Goal: Information Seeking & Learning: Learn about a topic

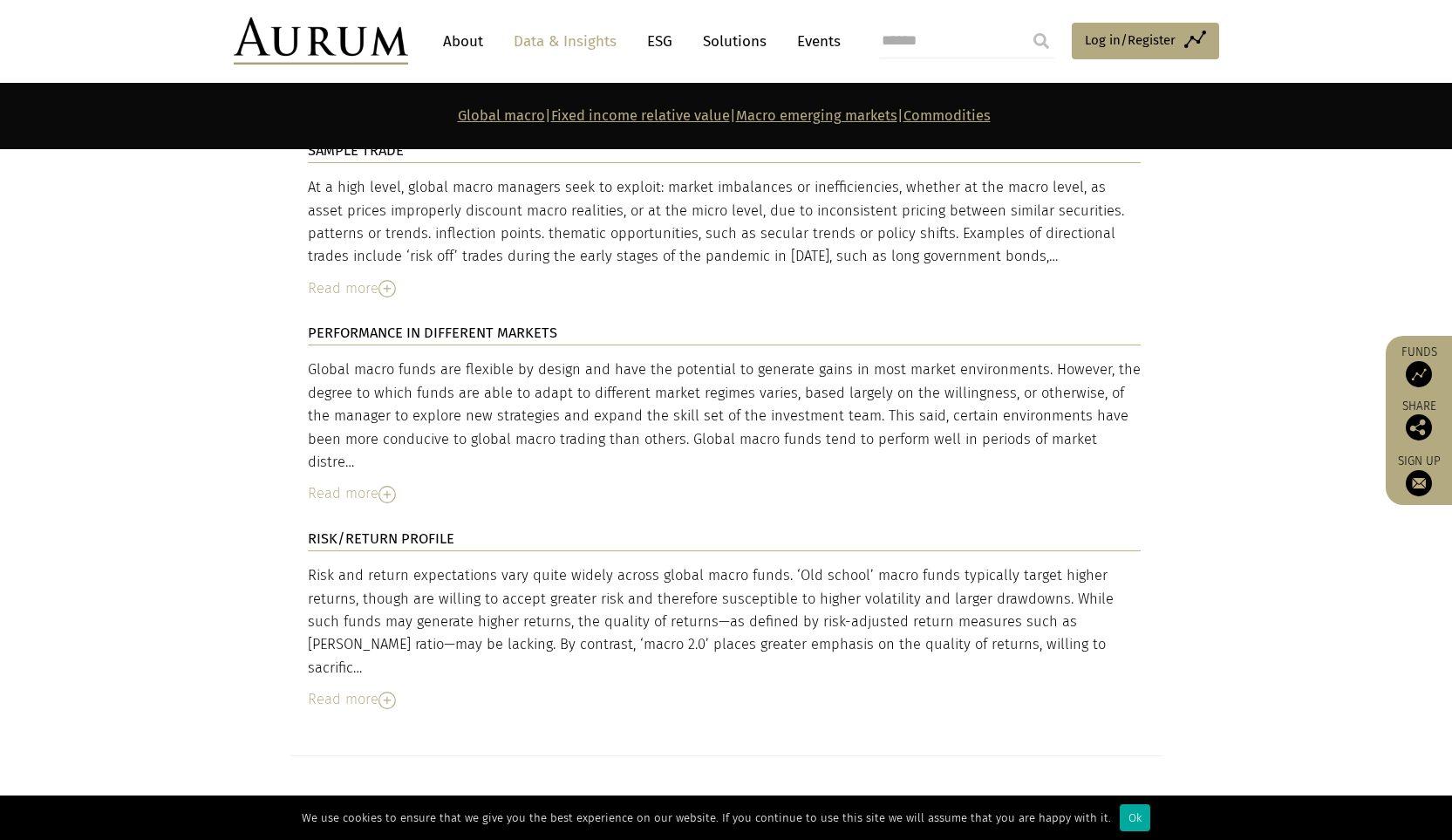
scroll to position [3749, 0]
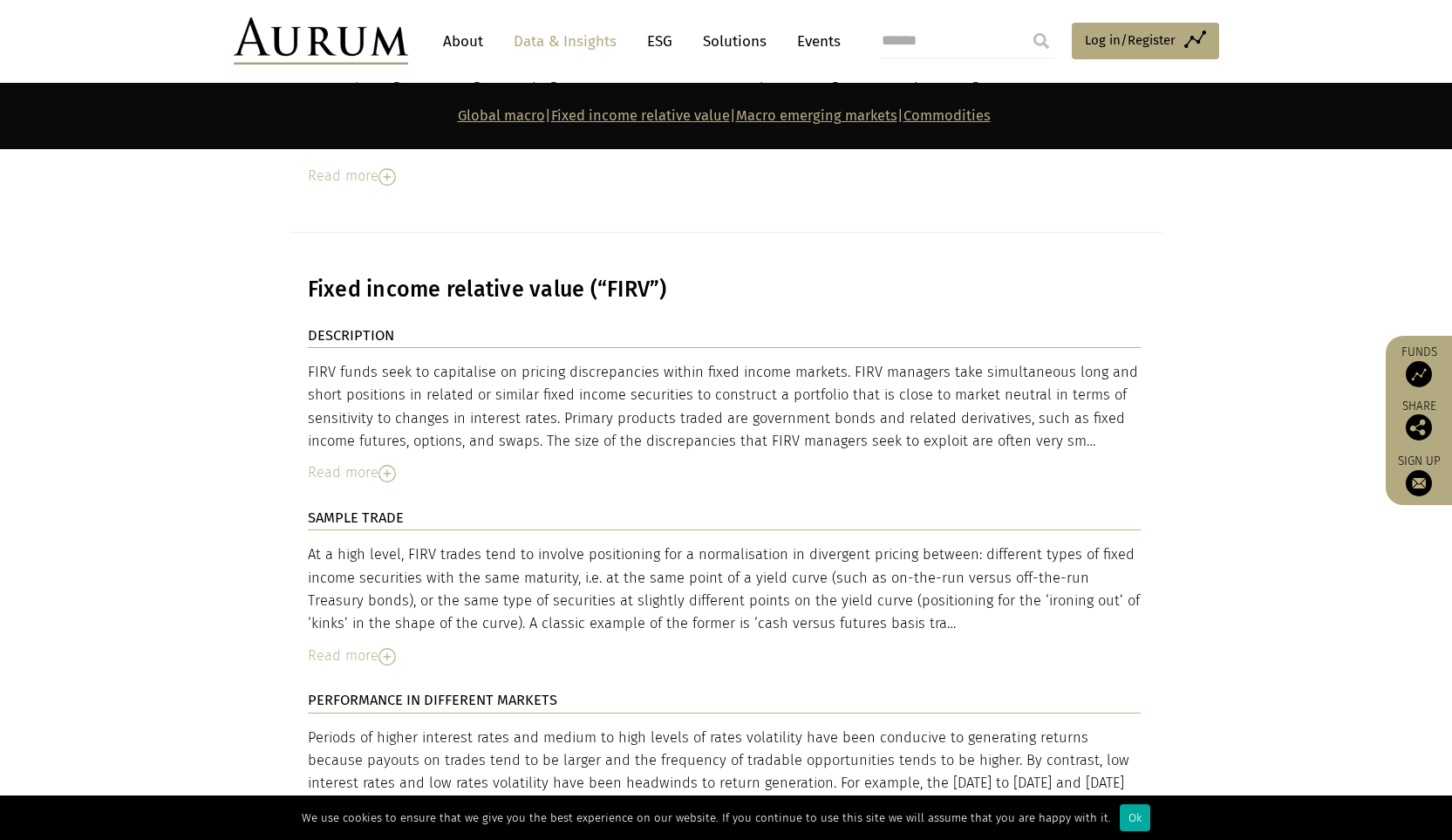
click at [528, 361] on div "FIRV funds seek to capitalise on pricing discrepancies within fixed income mark…" at bounding box center [724, 406] width 833 height 92
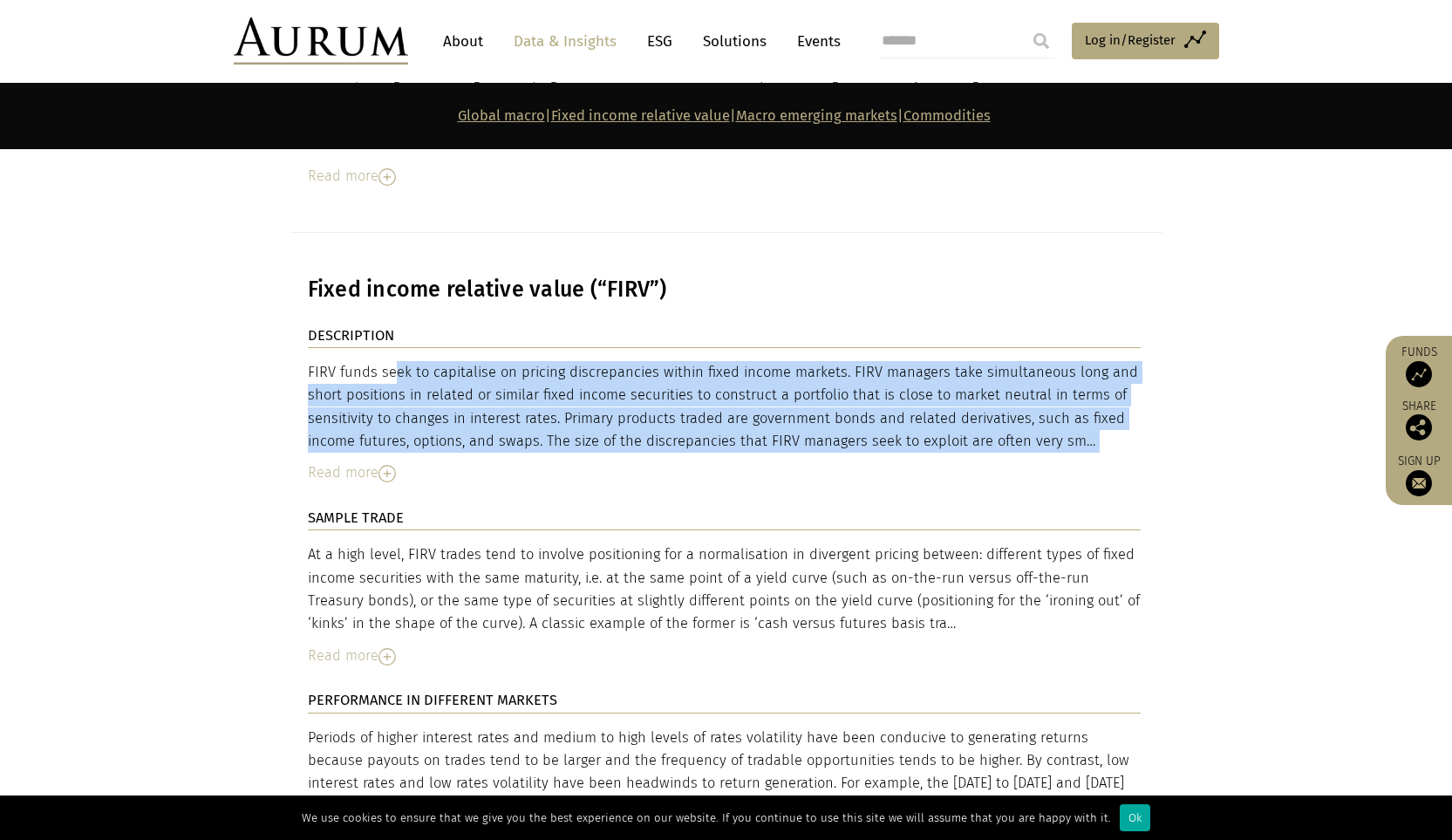
click at [528, 361] on div "FIRV funds seek to capitalise on pricing discrepancies within fixed income mark…" at bounding box center [724, 406] width 833 height 92
click at [795, 361] on div "FIRV funds seek to capitalise on pricing discrepancies within fixed income mark…" at bounding box center [724, 406] width 833 height 92
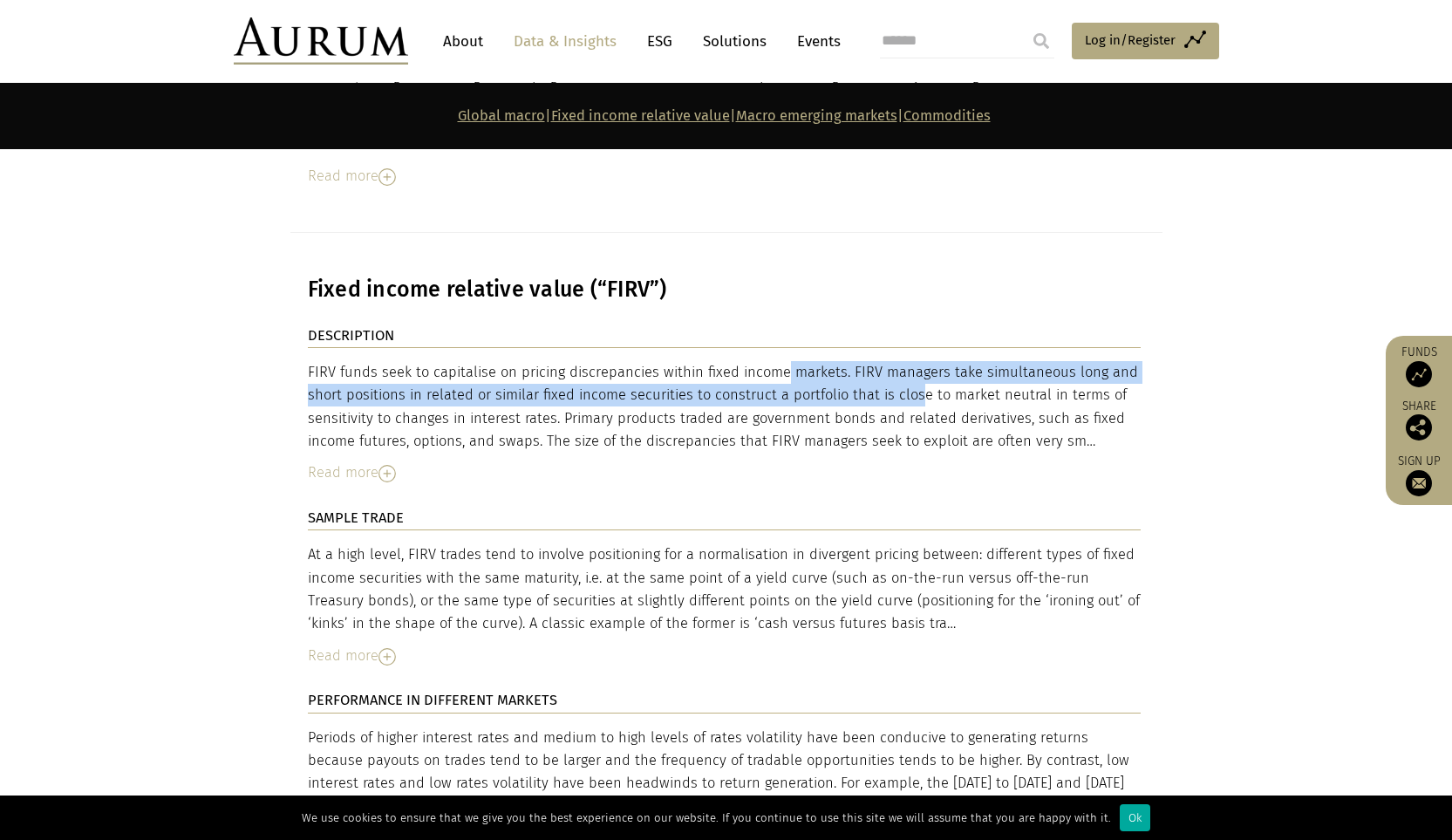
drag, startPoint x: 692, startPoint y: 268, endPoint x: 836, endPoint y: 277, distance: 144.3
click at [836, 361] on div "FIRV funds seek to capitalise on pricing discrepancies within fixed income mark…" at bounding box center [724, 406] width 833 height 92
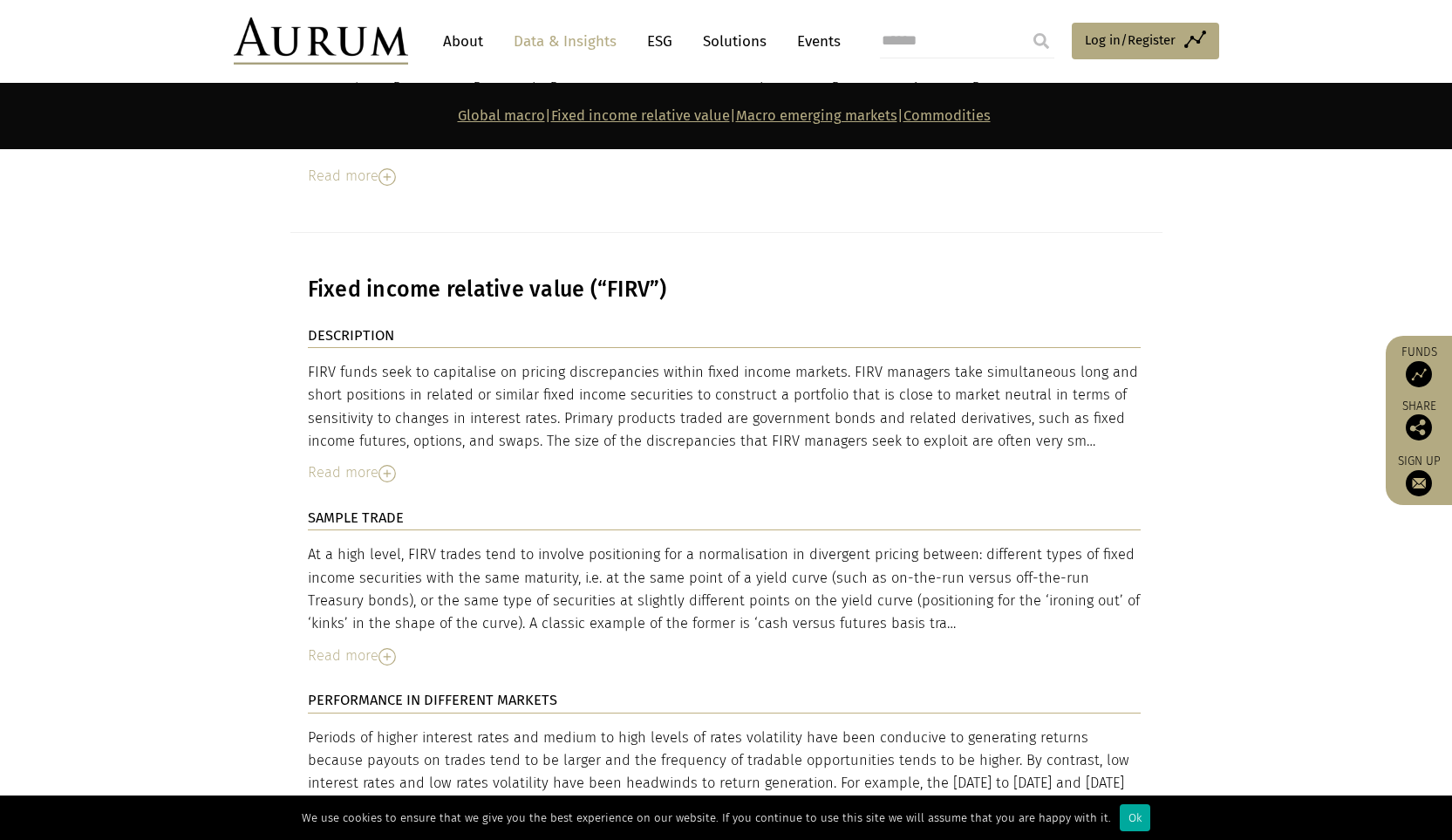
drag, startPoint x: 576, startPoint y: 314, endPoint x: 511, endPoint y: 315, distance: 65.0
click at [575, 361] on div "FIRV funds seek to capitalise on pricing discrepancies within fixed income mark…" at bounding box center [724, 406] width 833 height 92
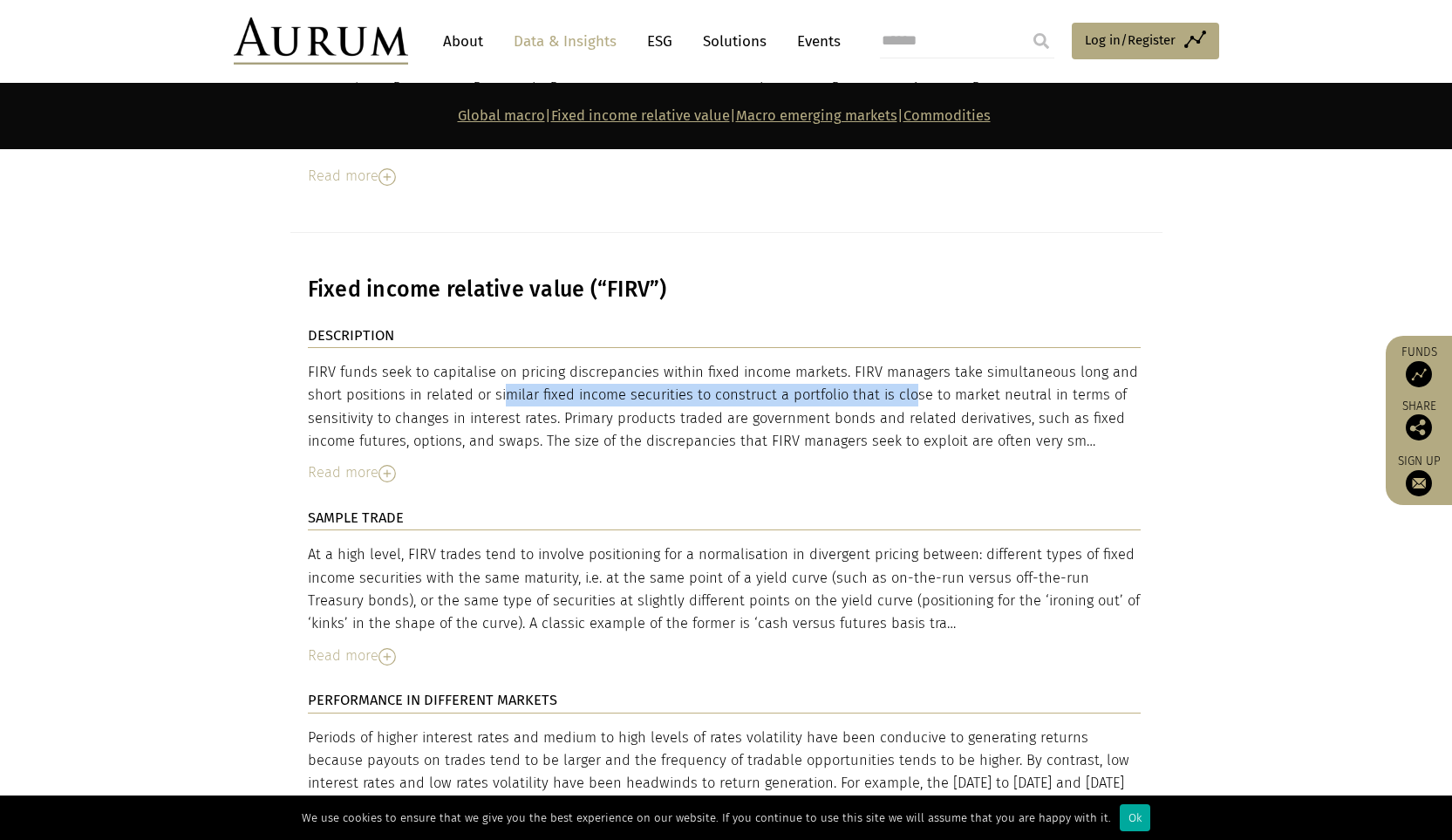
drag, startPoint x: 541, startPoint y: 280, endPoint x: 832, endPoint y: 280, distance: 291.0
click at [832, 361] on div "FIRV funds seek to capitalise on pricing discrepancies within fixed income mark…" at bounding box center [724, 406] width 833 height 92
click at [834, 361] on div "FIRV funds seek to capitalise on pricing discrepancies within fixed income mark…" at bounding box center [724, 406] width 833 height 92
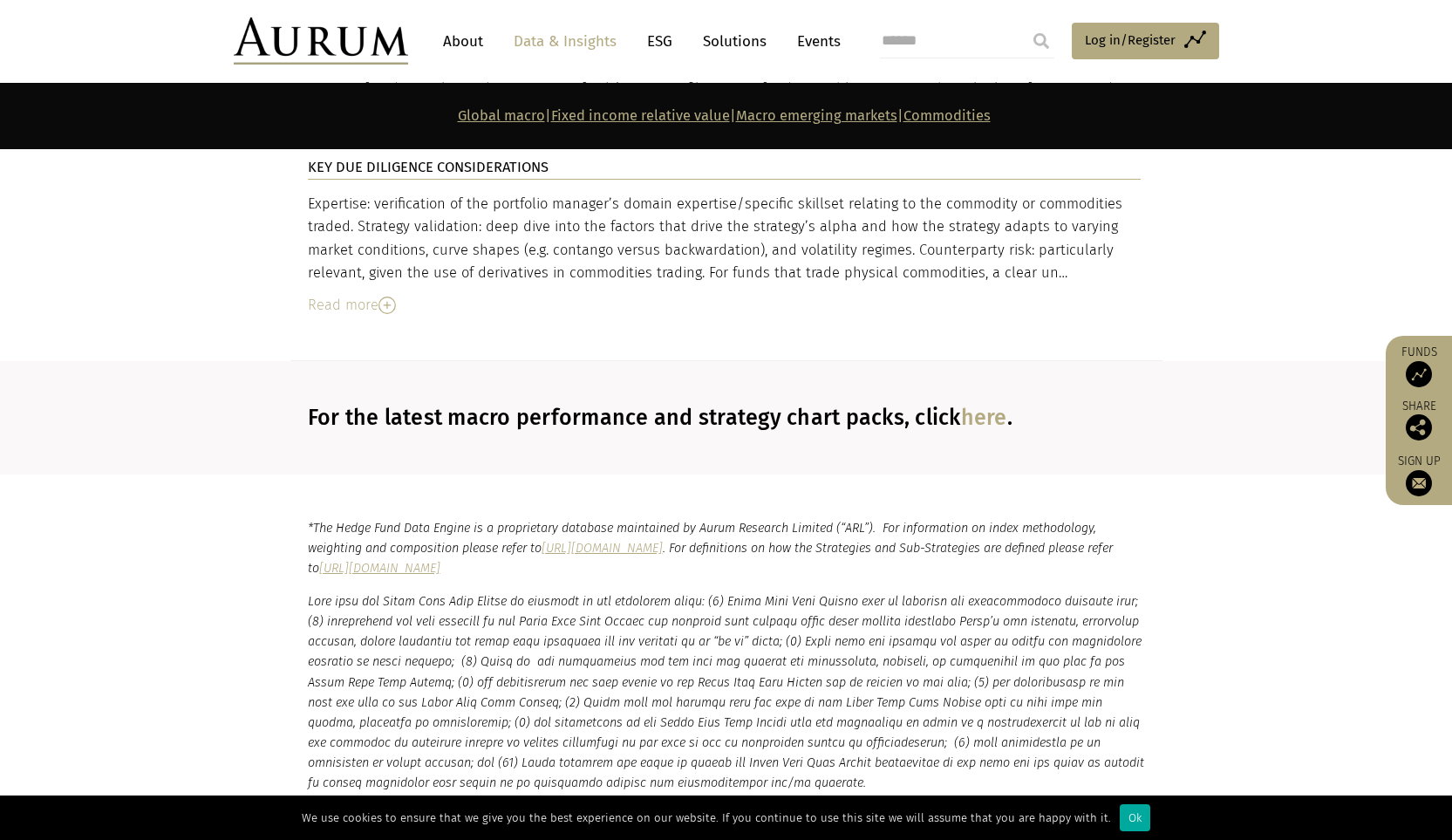
scroll to position [6801, 0]
